Goal: Transaction & Acquisition: Book appointment/travel/reservation

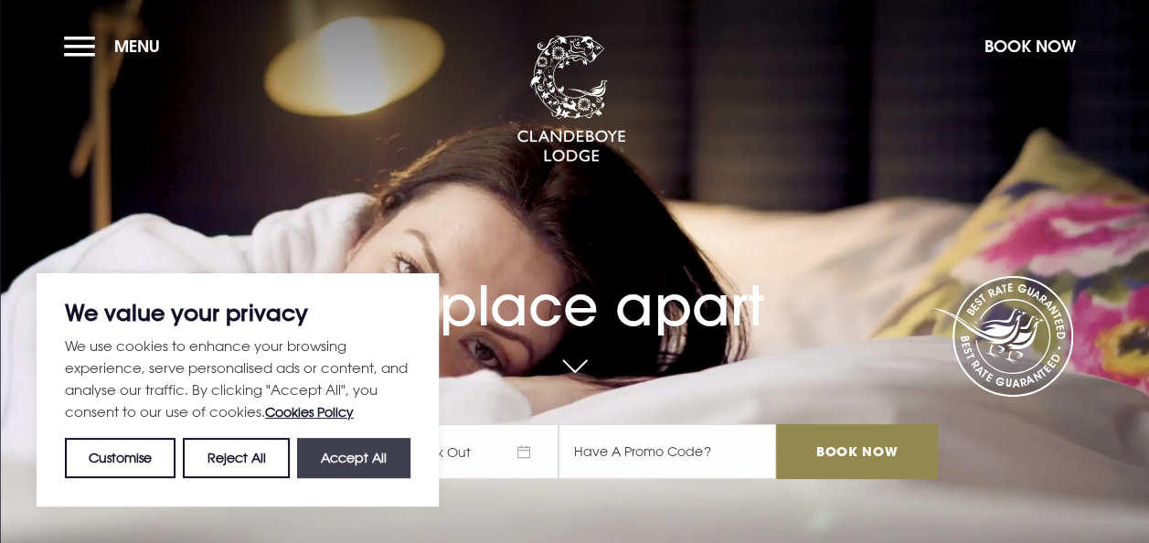
click at [364, 444] on button "Accept All" at bounding box center [353, 458] width 113 height 40
checkbox input "true"
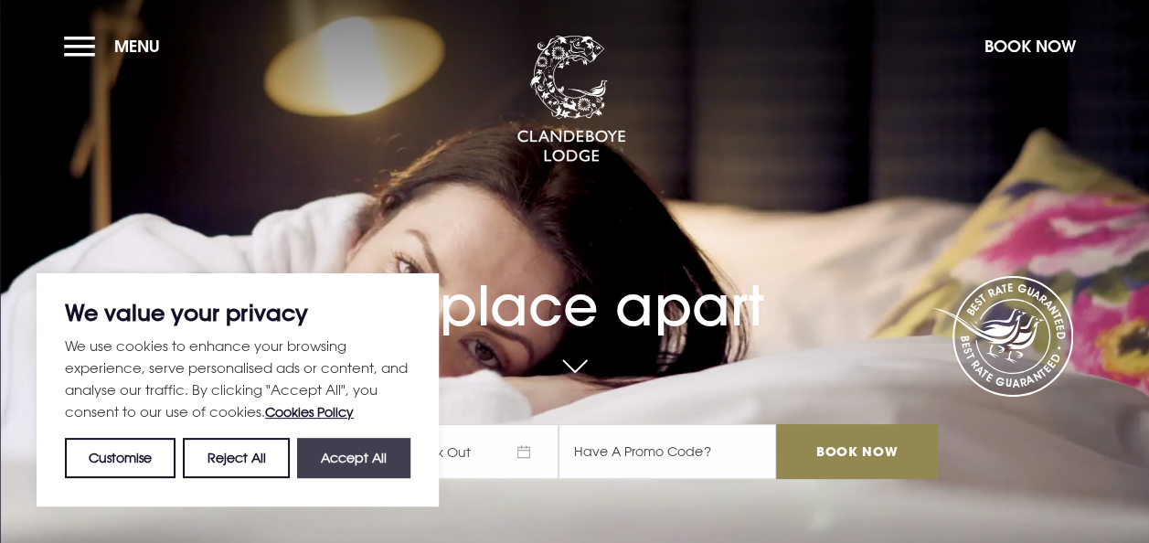
checkbox input "true"
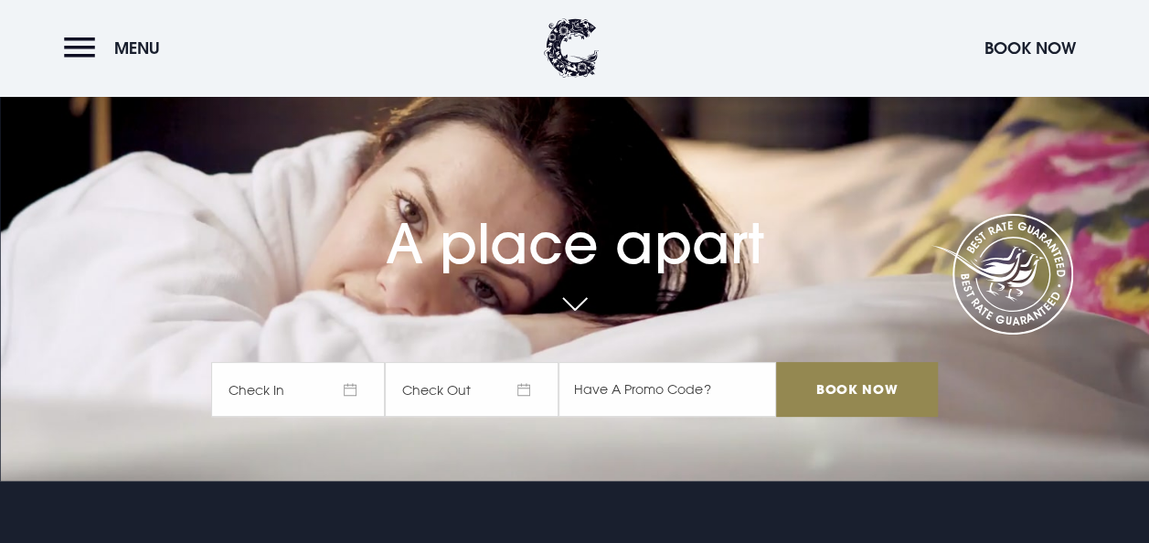
scroll to position [91, 0]
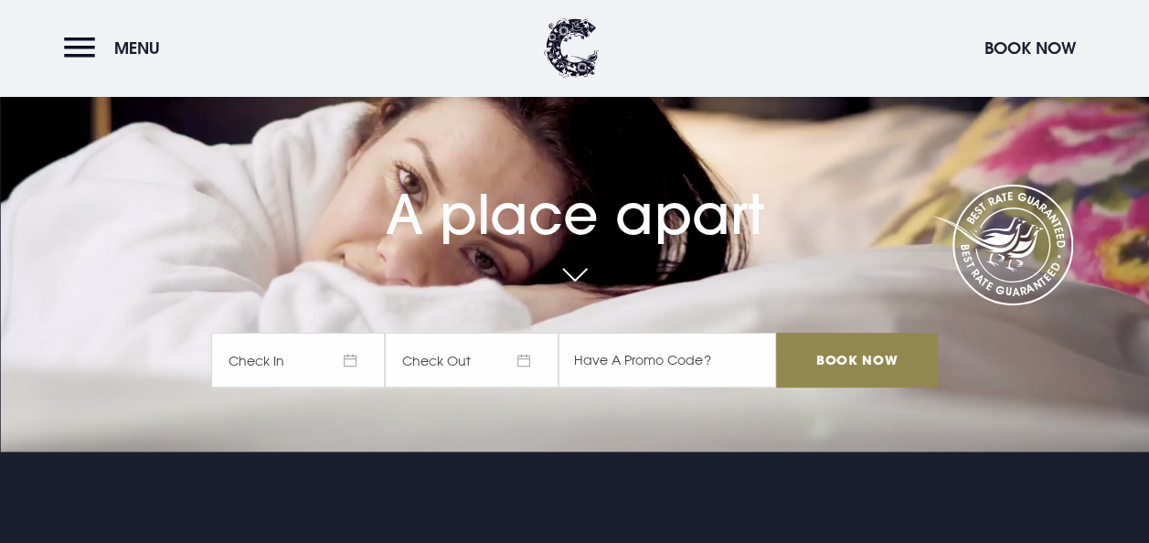
click at [361, 361] on span "Check In" at bounding box center [298, 360] width 174 height 55
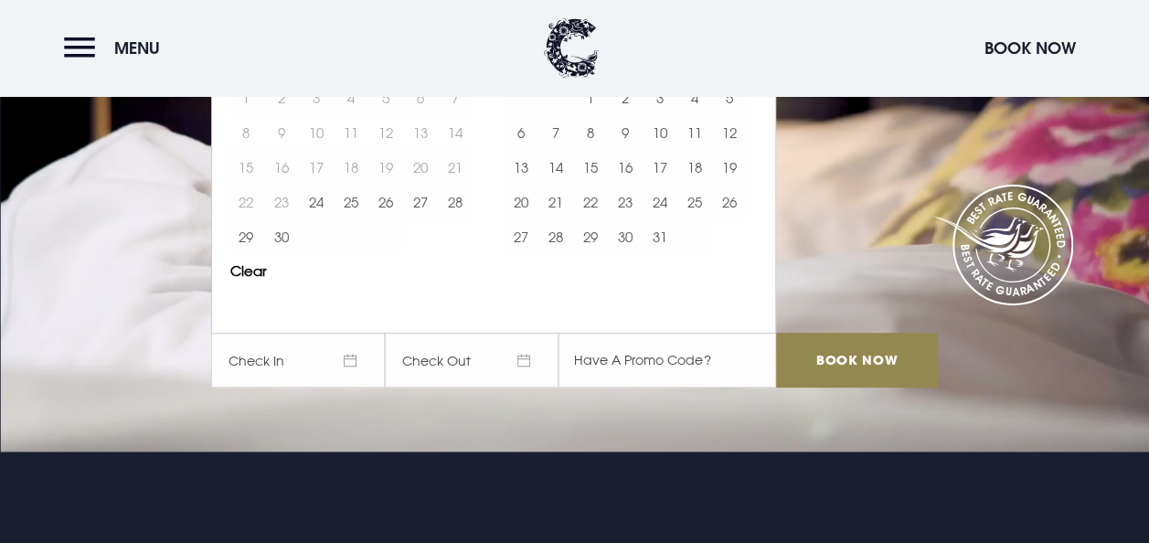
scroll to position [0, 0]
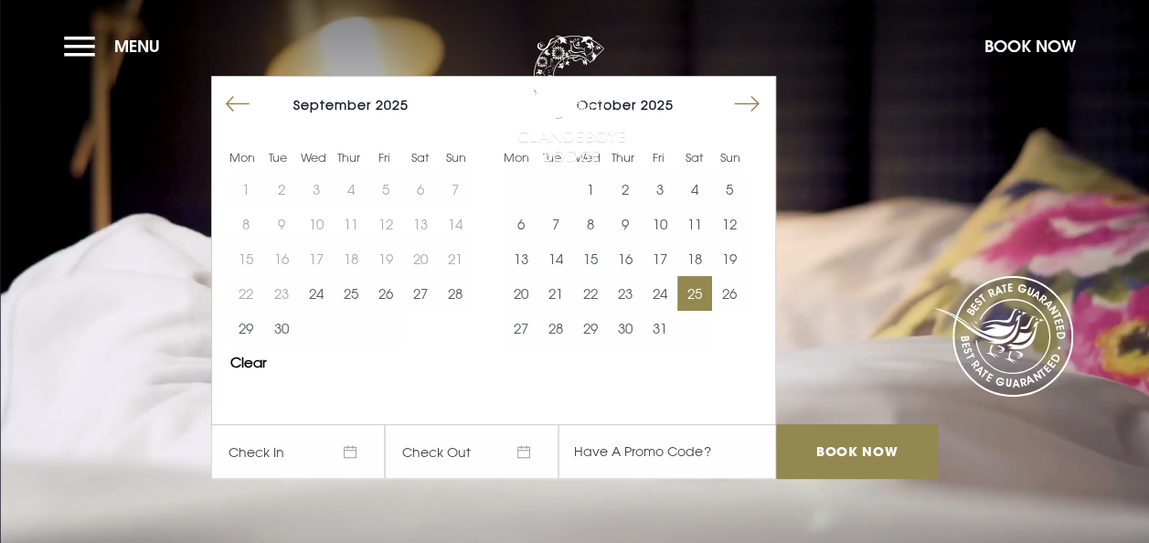
click at [706, 304] on button "25" at bounding box center [695, 293] width 35 height 35
click at [746, 294] on button "26" at bounding box center [729, 293] width 35 height 35
click at [626, 453] on input "text" at bounding box center [668, 451] width 218 height 55
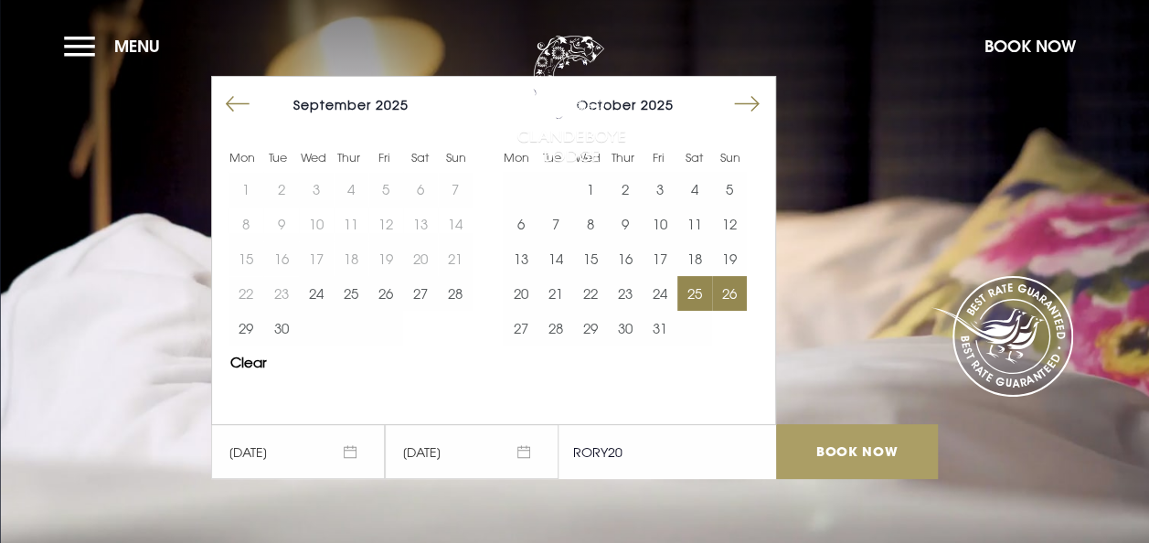
type input "RORY20"
click at [863, 458] on input "Book Now" at bounding box center [856, 451] width 161 height 55
